Goal: Task Accomplishment & Management: Use online tool/utility

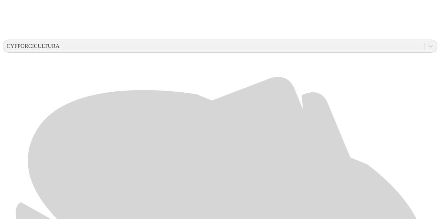
scroll to position [243, 0]
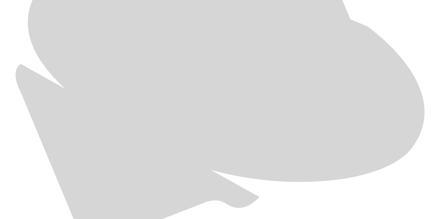
scroll to position [382, 0]
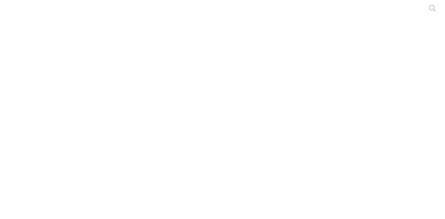
click at [95, 116] on div at bounding box center [225, 109] width 445 height 219
click at [107, 85] on div at bounding box center [225, 109] width 445 height 219
